Goal: Transaction & Acquisition: Purchase product/service

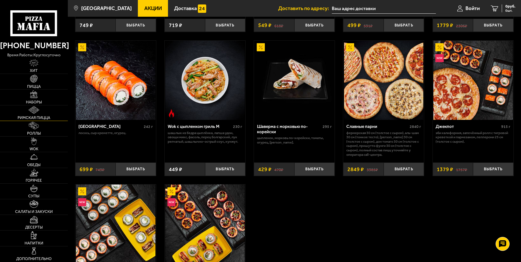
scroll to position [223, 0]
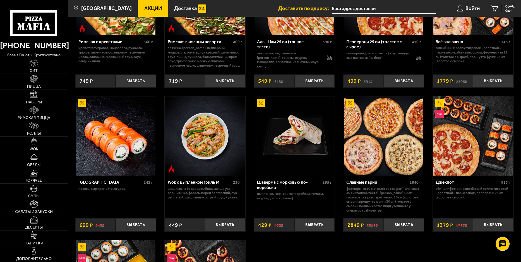
click at [35, 109] on img at bounding box center [33, 110] width 11 height 8
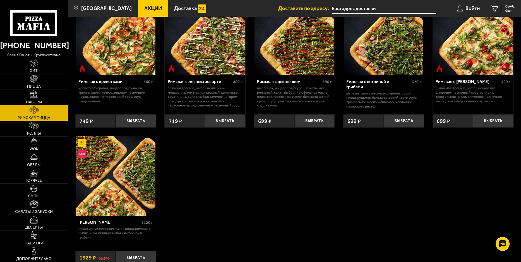
scroll to position [84, 0]
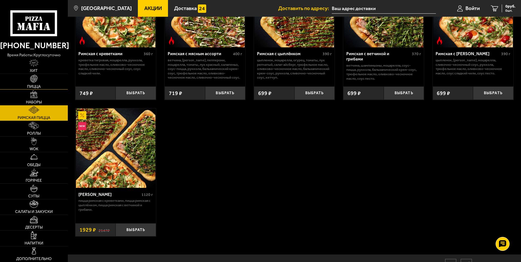
click at [36, 85] on span "Пицца" at bounding box center [34, 87] width 14 height 4
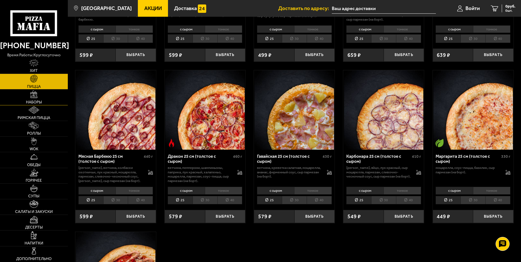
scroll to position [947, 0]
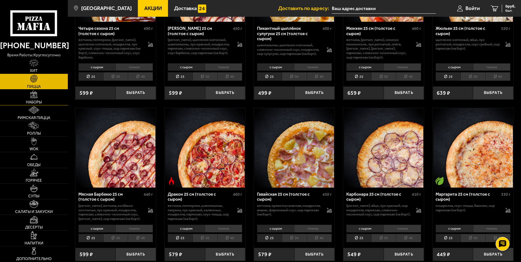
click at [32, 99] on link "Наборы" at bounding box center [34, 97] width 68 height 15
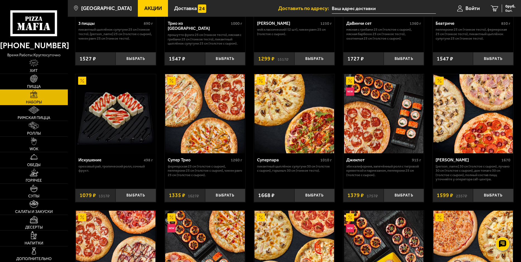
scroll to position [279, 0]
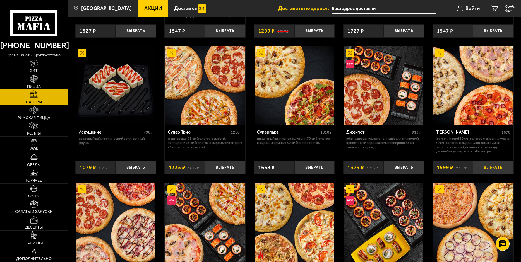
click at [495, 167] on button "Выбрать" at bounding box center [493, 167] width 40 height 13
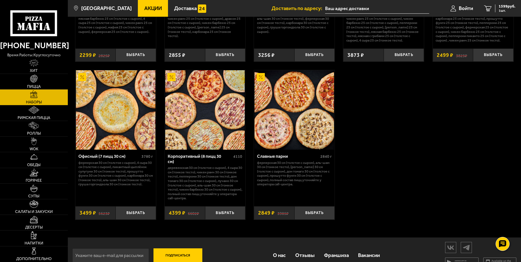
scroll to position [806, 0]
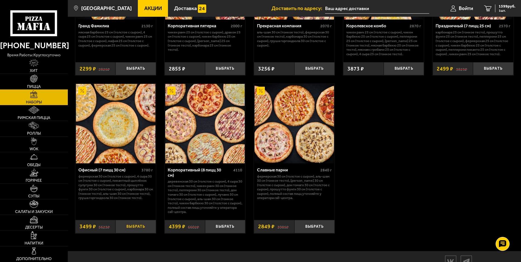
click at [136, 230] on button "Выбрать" at bounding box center [135, 226] width 40 height 13
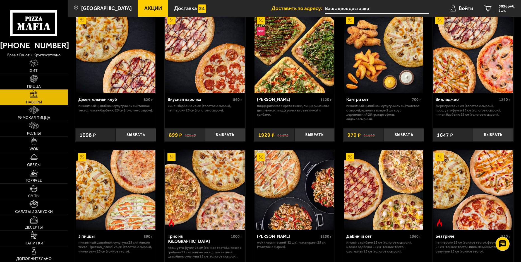
scroll to position [0, 0]
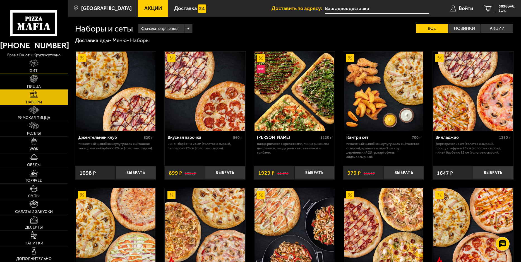
click at [35, 70] on span "Хит" at bounding box center [34, 71] width 8 height 4
